Goal: Information Seeking & Learning: Learn about a topic

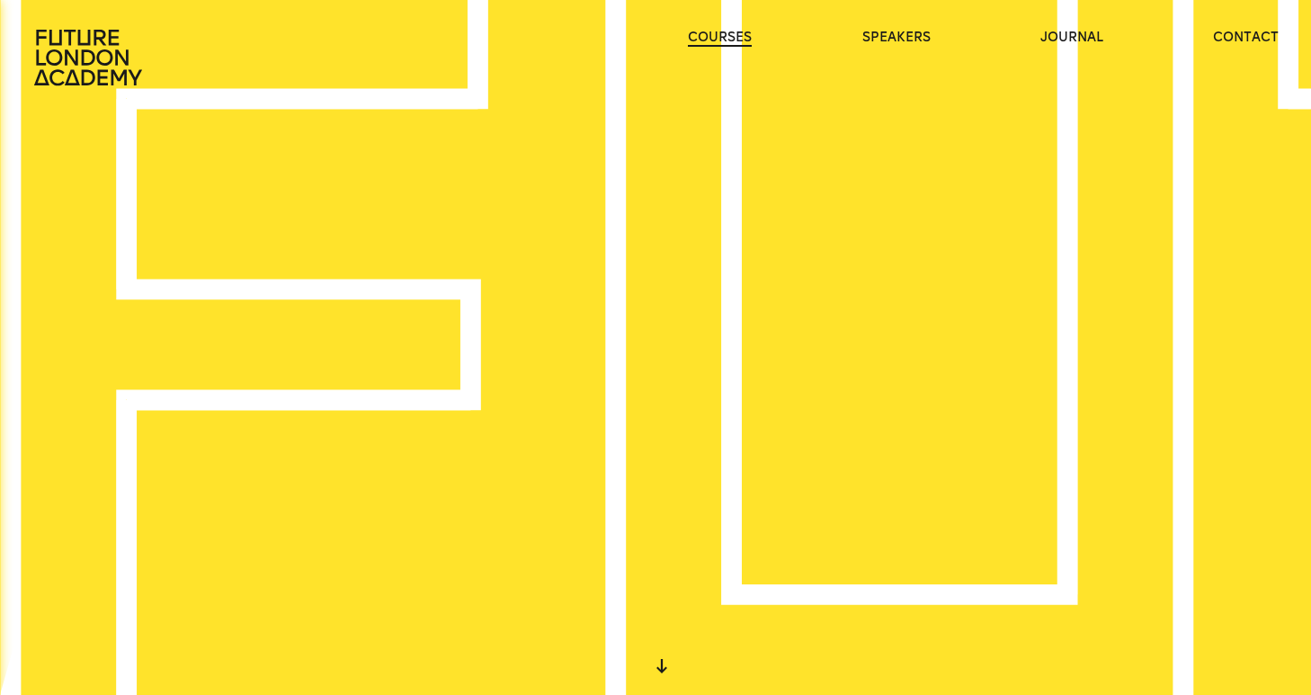
click at [725, 41] on link "courses" at bounding box center [720, 38] width 64 height 18
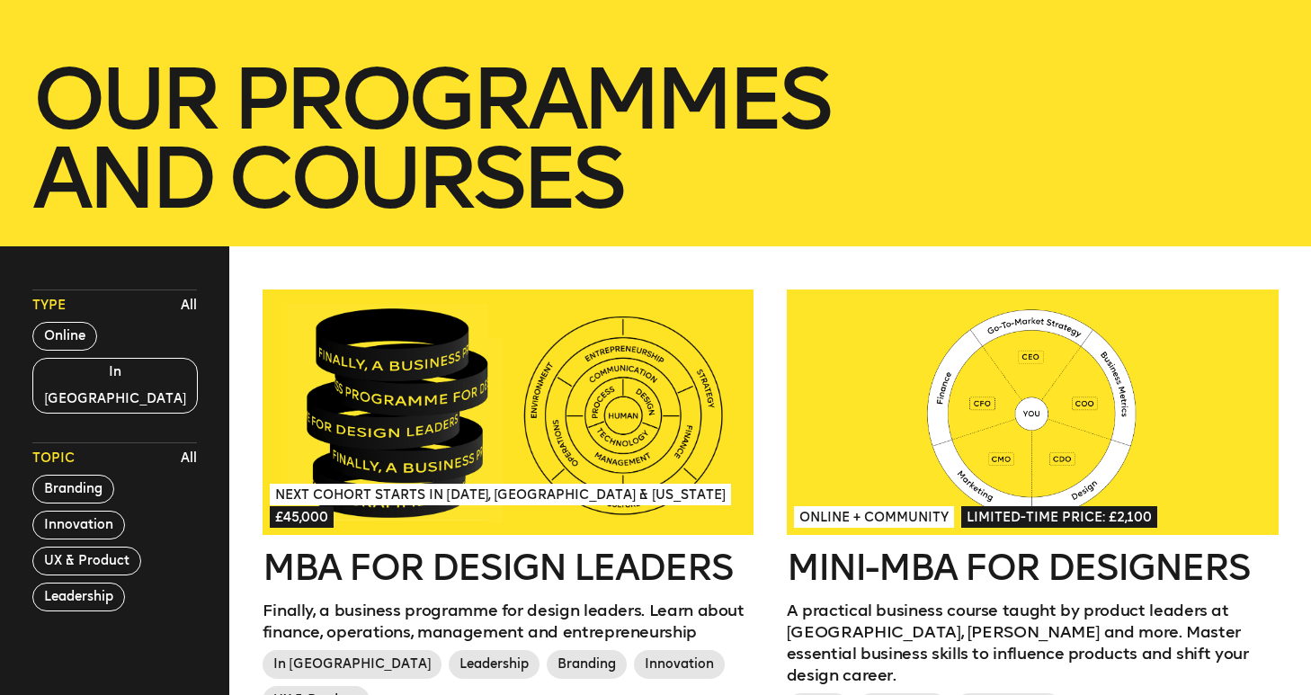
scroll to position [274, 0]
